Goal: Understand site structure: Understand site structure

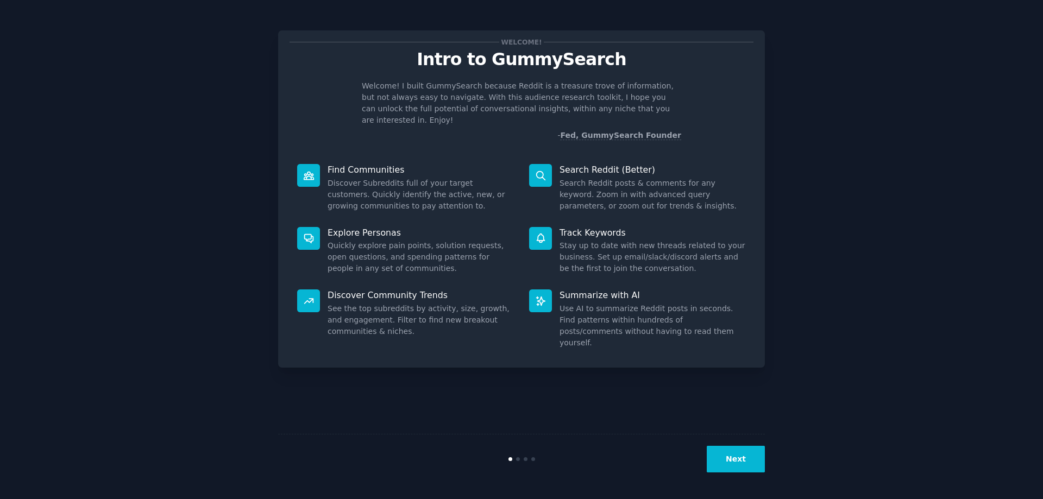
click at [741, 450] on button "Next" at bounding box center [736, 459] width 58 height 27
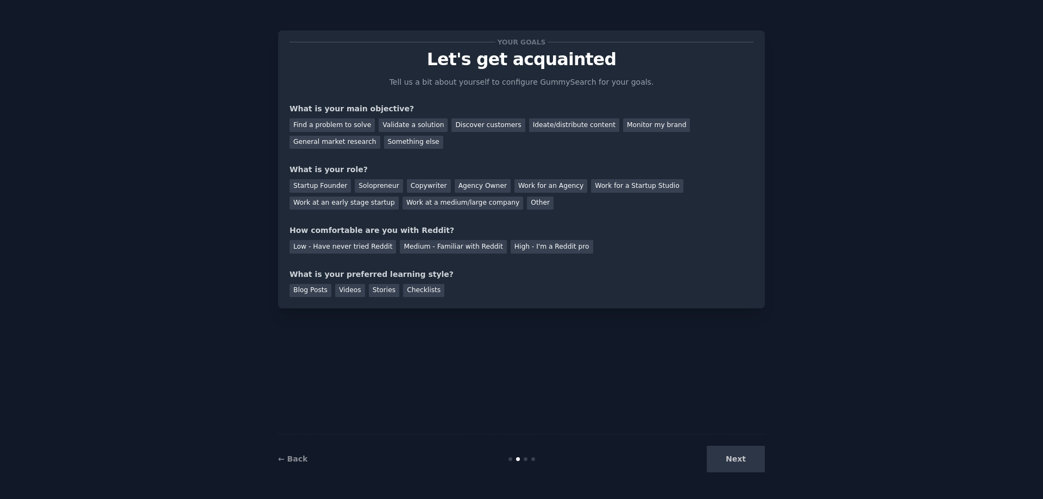
click at [733, 458] on div "Next" at bounding box center [684, 459] width 162 height 27
click at [336, 132] on div "Find a problem to solve Validate a solution Discover customers Ideate/distribut…" at bounding box center [522, 132] width 464 height 34
click at [331, 128] on div "Find a problem to solve" at bounding box center [332, 125] width 85 height 14
click at [391, 125] on div "Validate a solution" at bounding box center [413, 125] width 69 height 14
click at [347, 120] on div "Find a problem to solve" at bounding box center [332, 125] width 85 height 14
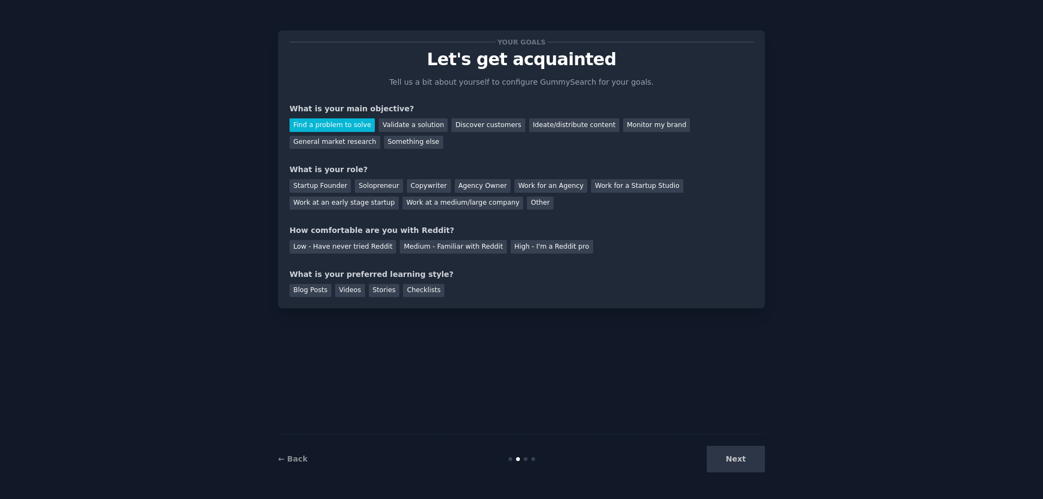
click at [383, 149] on div "Your goals Let's get acquainted Tell us a bit about yourself to configure Gummy…" at bounding box center [522, 169] width 464 height 255
click at [546, 126] on div "Ideate/distribute content" at bounding box center [574, 125] width 90 height 14
click at [542, 154] on div "Your goals Let's get acquainted Tell us a bit about yourself to configure Gummy…" at bounding box center [522, 169] width 464 height 255
click at [322, 118] on div "Find a problem to solve Validate a solution Discover customers Ideate/distribut…" at bounding box center [522, 132] width 464 height 34
click at [328, 126] on div "Find a problem to solve" at bounding box center [332, 125] width 85 height 14
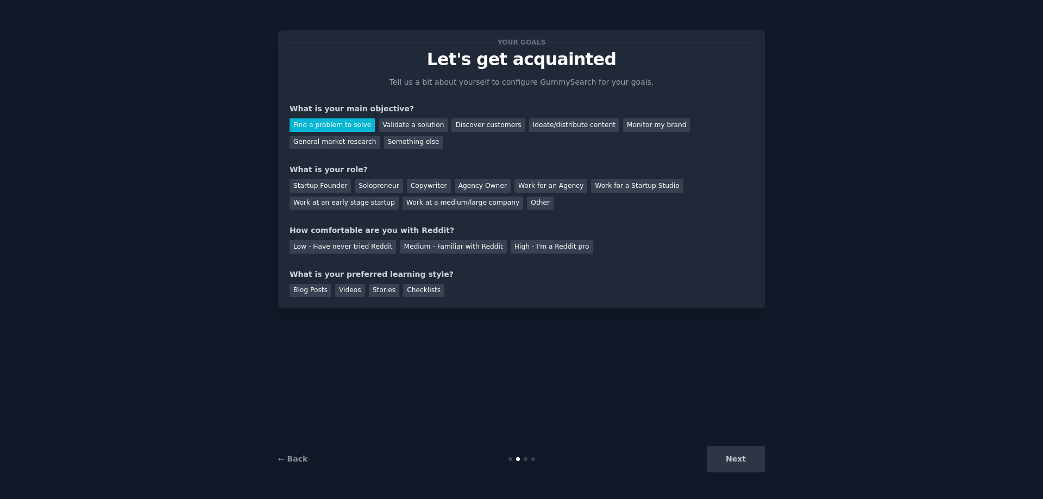
click at [328, 149] on div "Your goals Let's get acquainted Tell us a bit about yourself to configure Gummy…" at bounding box center [522, 169] width 464 height 255
click at [384, 144] on div "Something else" at bounding box center [413, 143] width 59 height 14
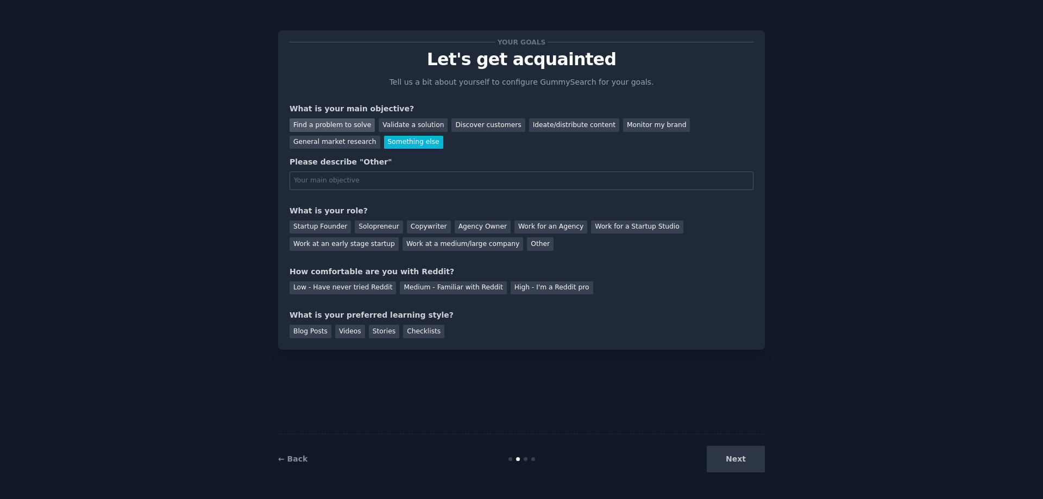
click at [317, 128] on div "Find a problem to solve" at bounding box center [332, 125] width 85 height 14
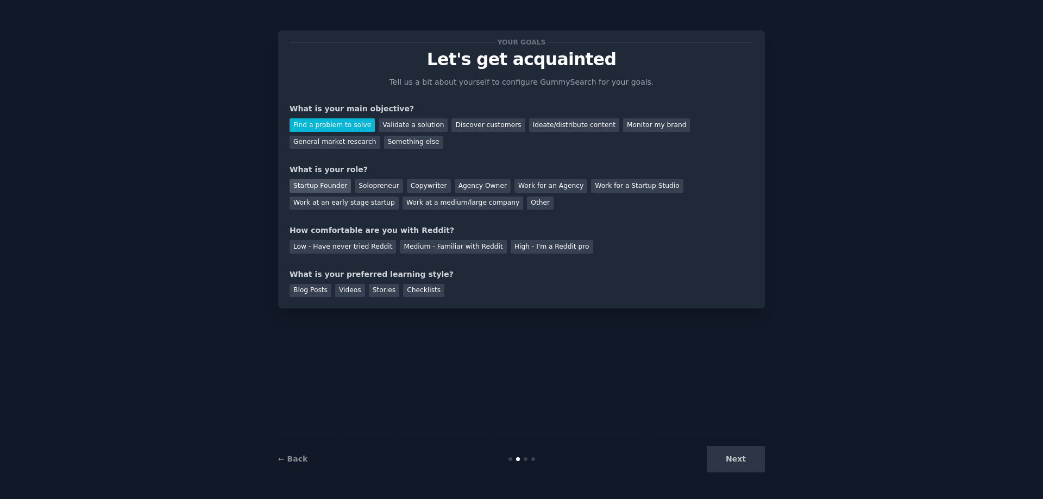
click at [324, 185] on div "Startup Founder" at bounding box center [320, 186] width 61 height 14
drag, startPoint x: 375, startPoint y: 228, endPoint x: 436, endPoint y: 226, distance: 61.4
click at [435, 226] on div "How comfortable are you with Reddit?" at bounding box center [522, 230] width 464 height 11
click at [469, 221] on div "Your goals Let's get acquainted Tell us a bit about yourself to configure Gummy…" at bounding box center [522, 169] width 464 height 255
click at [424, 252] on div "Medium - Familiar with Reddit" at bounding box center [453, 247] width 106 height 14
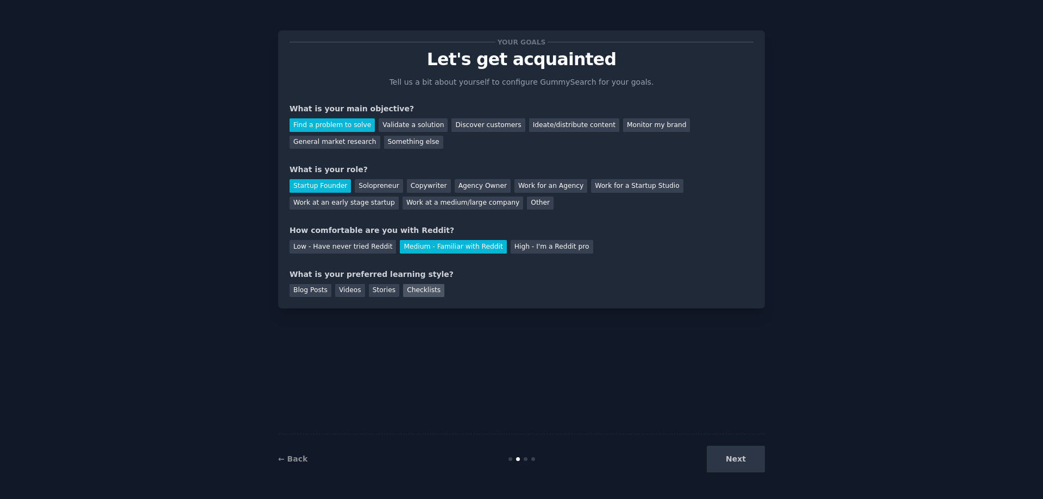
click at [419, 293] on div "Checklists" at bounding box center [423, 291] width 41 height 14
click at [377, 293] on div "Stories" at bounding box center [384, 291] width 30 height 14
click at [353, 292] on div "Videos" at bounding box center [350, 291] width 30 height 14
click at [309, 292] on div "Blog Posts" at bounding box center [311, 291] width 42 height 14
click at [760, 456] on button "Next" at bounding box center [736, 459] width 58 height 27
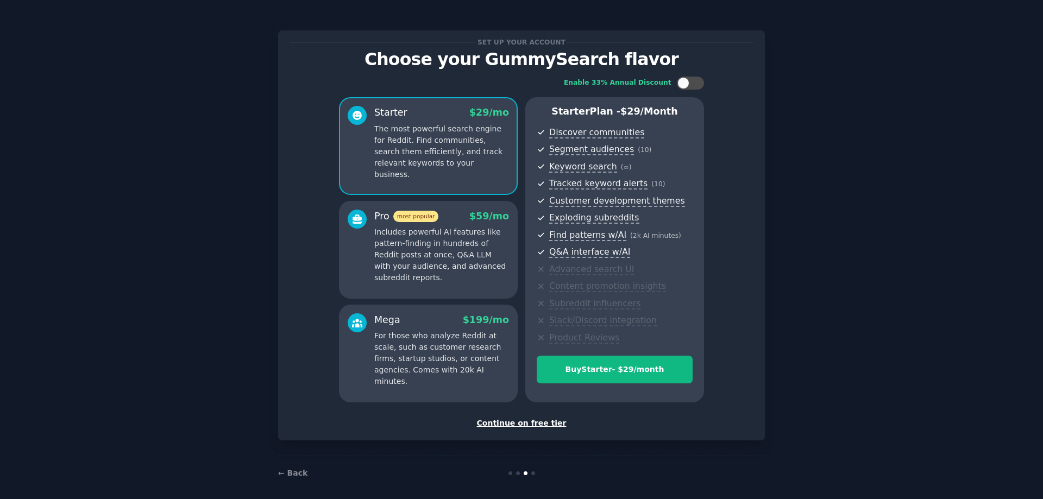
click at [523, 427] on div "Continue on free tier" at bounding box center [522, 423] width 464 height 11
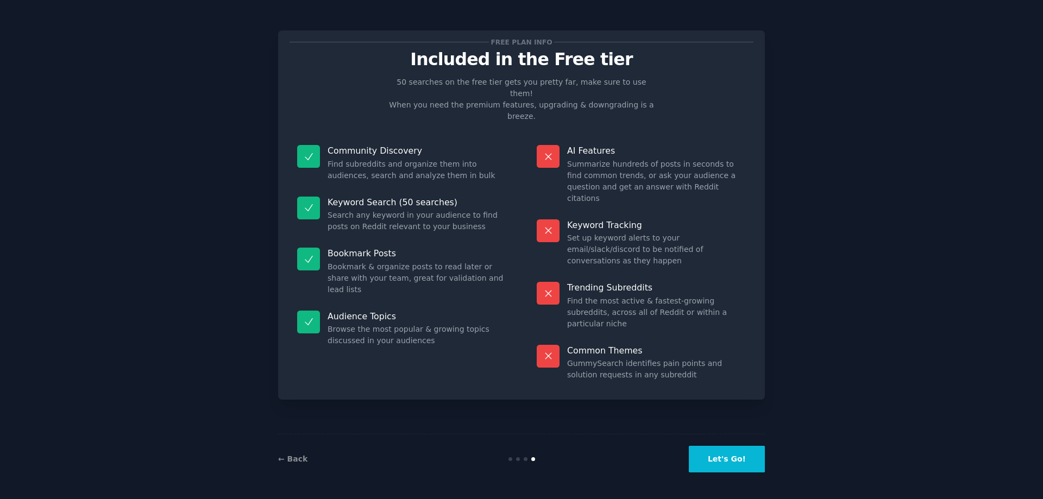
click at [729, 459] on button "Let's Go!" at bounding box center [727, 459] width 76 height 27
